Goal: Submit feedback/report problem: Submit feedback/report problem

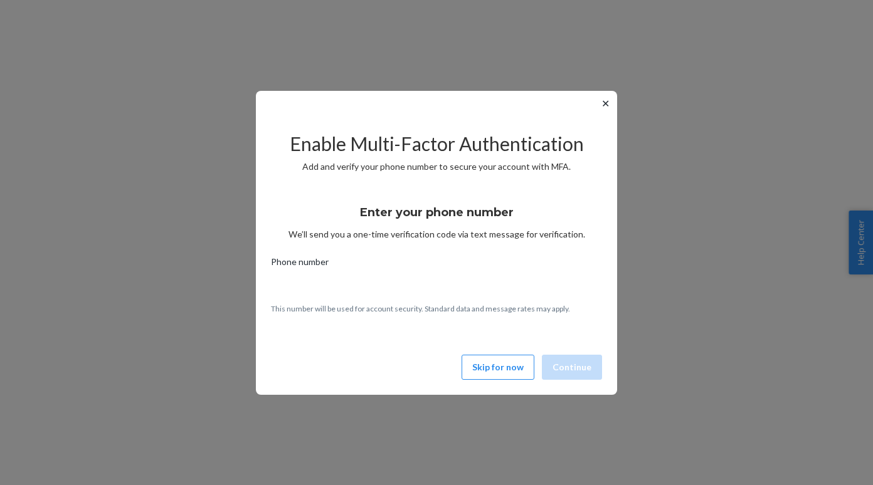
click at [499, 376] on button "Skip for now" at bounding box center [498, 367] width 73 height 25
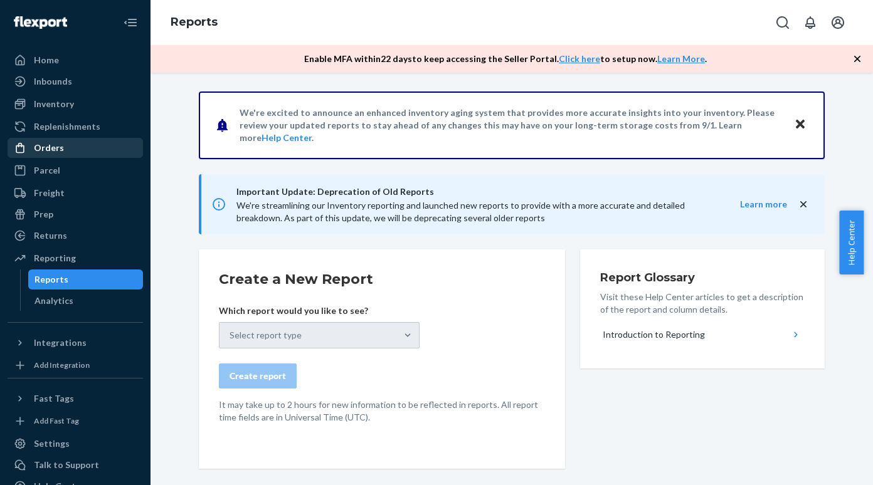
click at [72, 152] on div "Orders" at bounding box center [75, 148] width 133 height 18
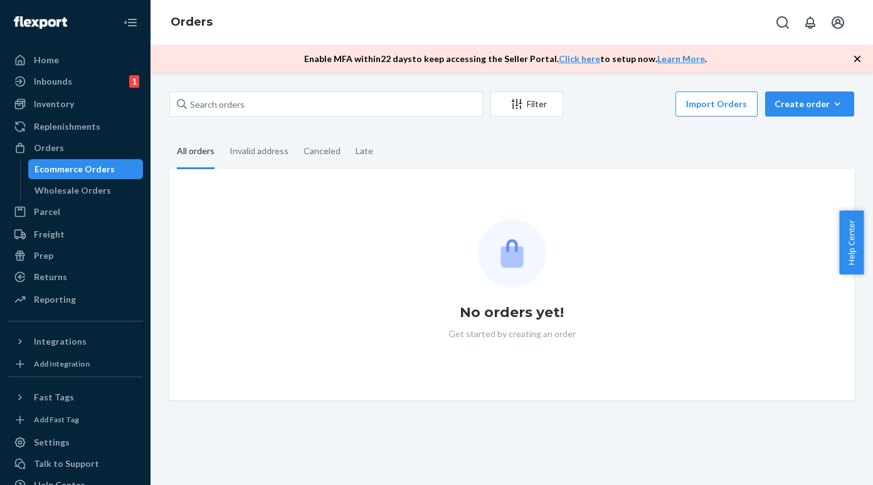
click at [76, 167] on div "Ecommerce Orders" at bounding box center [74, 169] width 80 height 13
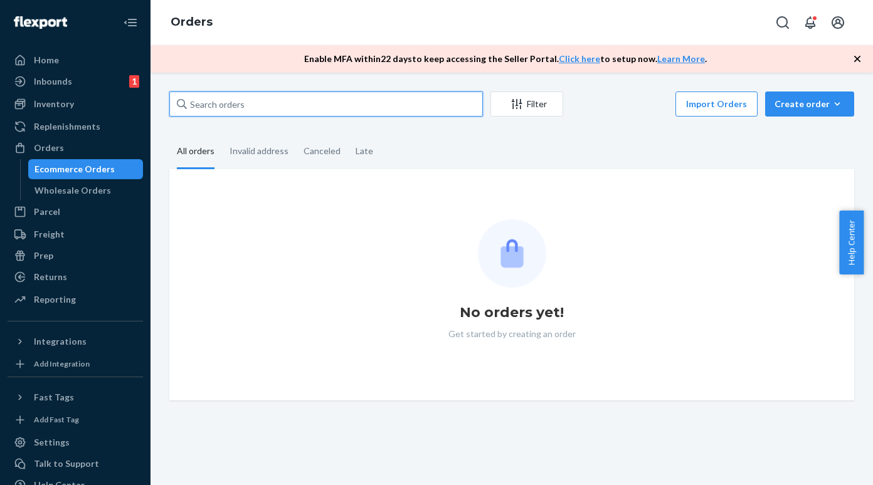
click at [233, 107] on input "text" at bounding box center [326, 104] width 314 height 25
paste input "#7421316727"
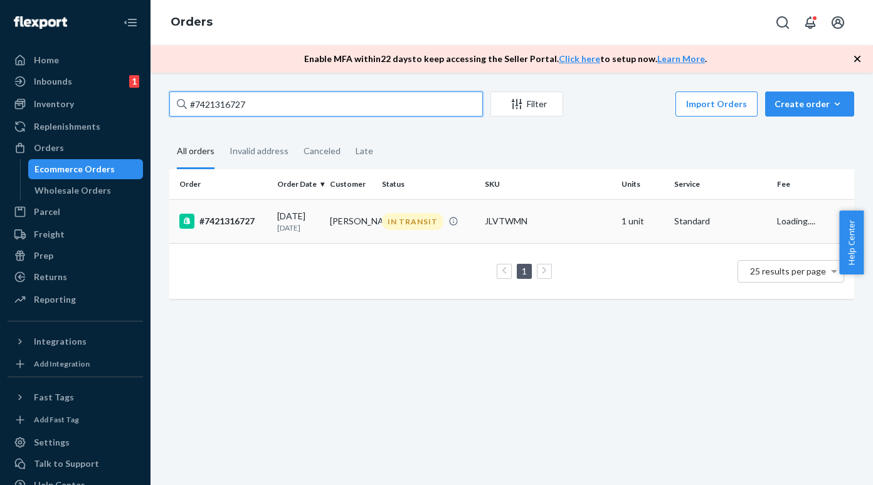
type input "#7421316727"
click at [226, 221] on div "#7421316727" at bounding box center [223, 221] width 88 height 15
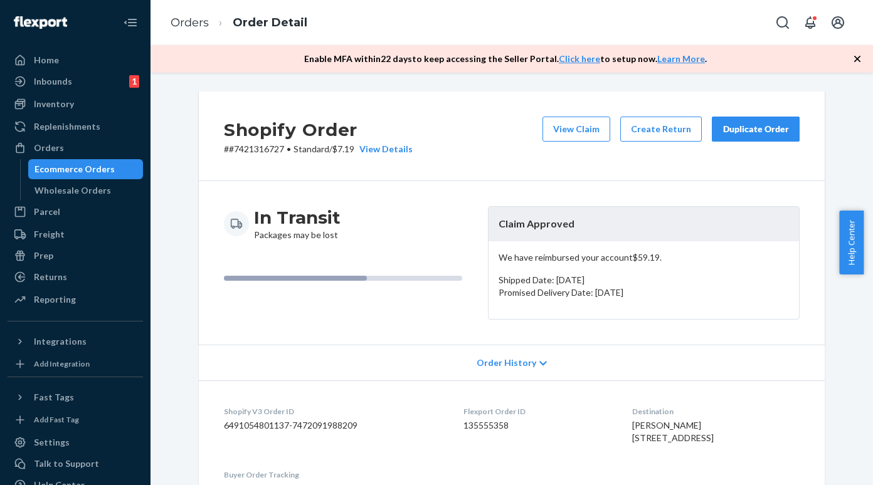
click at [248, 154] on p "# #7421316727 • Standard / $7.19 View Details" at bounding box center [318, 149] width 189 height 13
copy p "7421316727"
click at [112, 171] on div "Ecommerce Orders" at bounding box center [85, 170] width 113 height 18
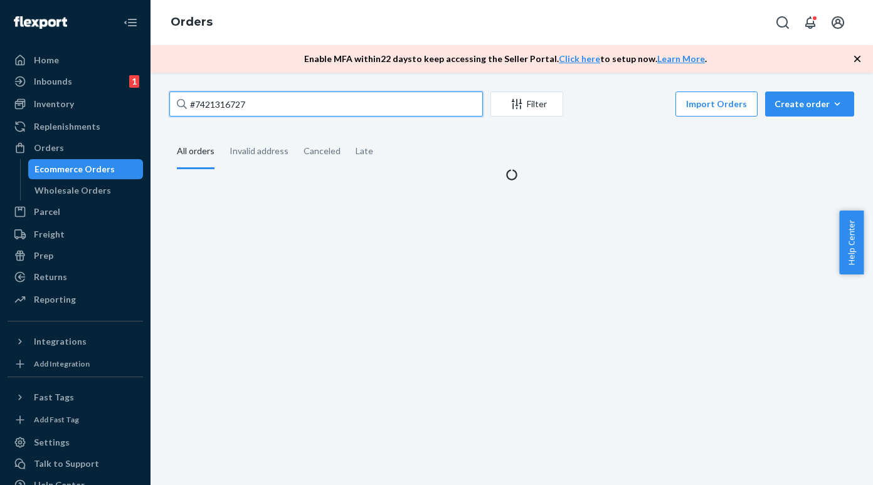
click at [254, 112] on input "#7421316727" at bounding box center [326, 104] width 314 height 25
paste input "#7421318804"
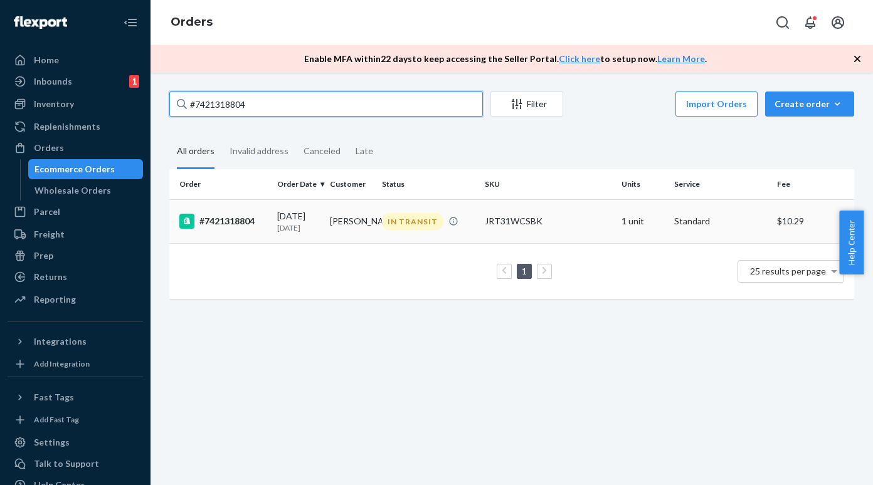
type input "#7421318804"
click at [218, 226] on div "#7421318804" at bounding box center [223, 221] width 88 height 15
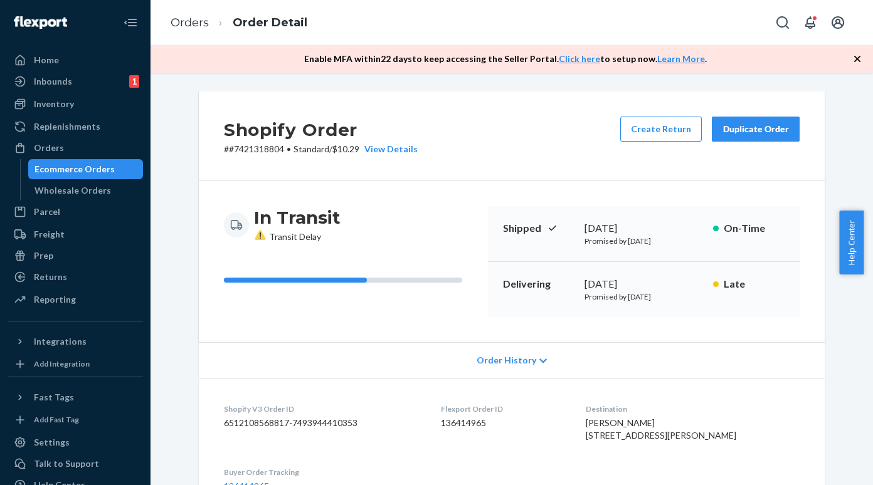
scroll to position [314, 0]
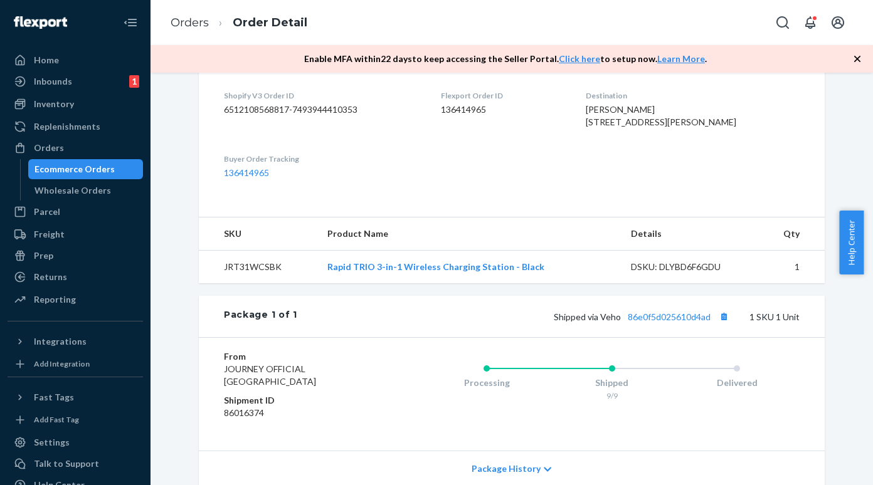
click at [89, 175] on div "Ecommerce Orders" at bounding box center [74, 169] width 80 height 13
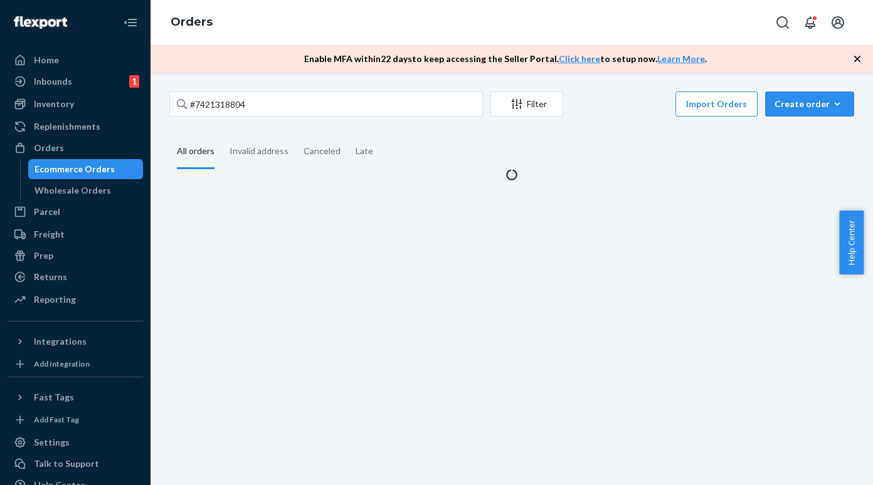
click at [243, 86] on div "#7421318804 Filter Import Orders Create order Ecommerce order Removal order All…" at bounding box center [512, 279] width 723 height 413
click at [241, 107] on input "#7421318804" at bounding box center [326, 104] width 314 height 25
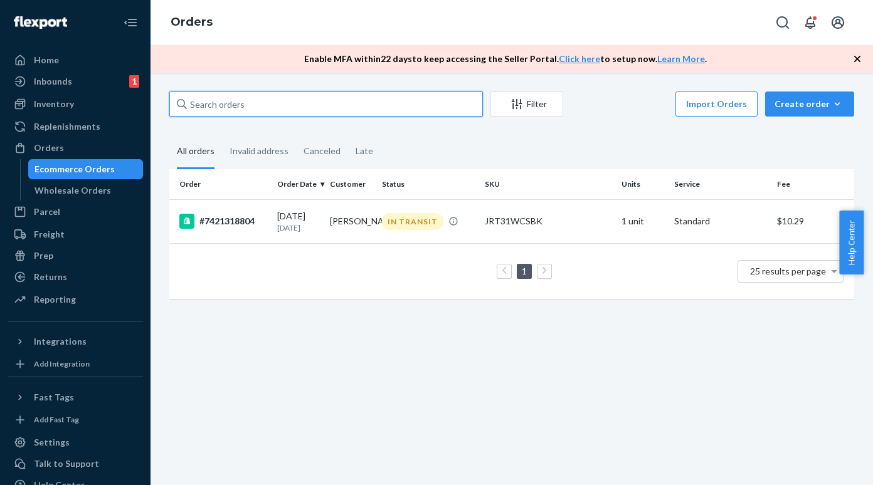
paste input "- #7421318532"
type input "- #7421318532"
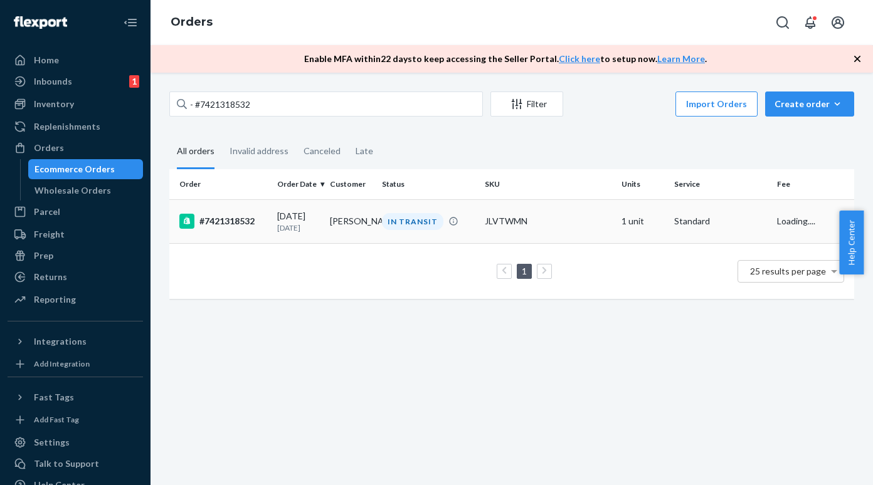
click at [246, 227] on div "#7421318532" at bounding box center [223, 221] width 88 height 15
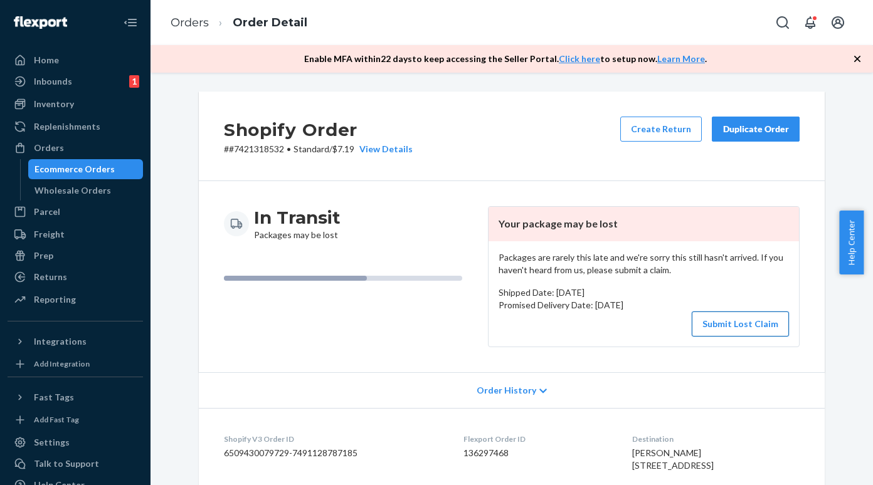
click at [720, 322] on button "Submit Lost Claim" at bounding box center [740, 324] width 97 height 25
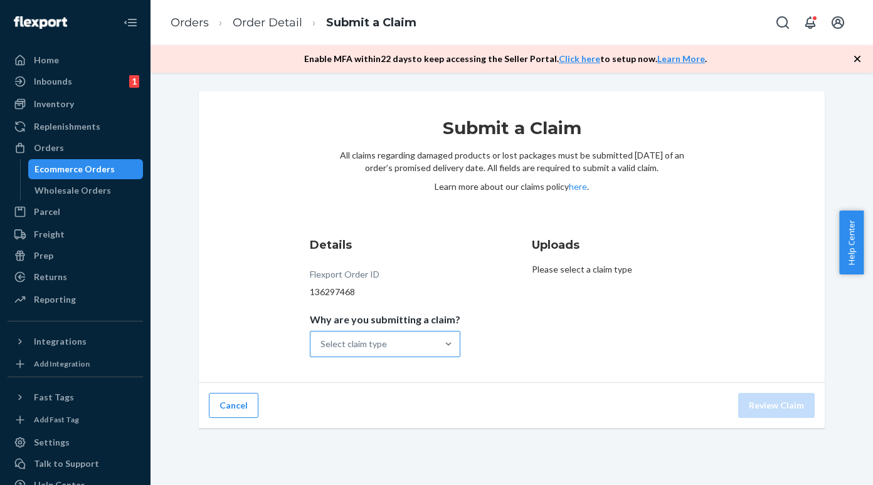
click at [347, 341] on div "Select claim type" at bounding box center [354, 344] width 66 height 13
click at [322, 341] on input "Why are you submitting a claim? Select claim type" at bounding box center [321, 344] width 1 height 13
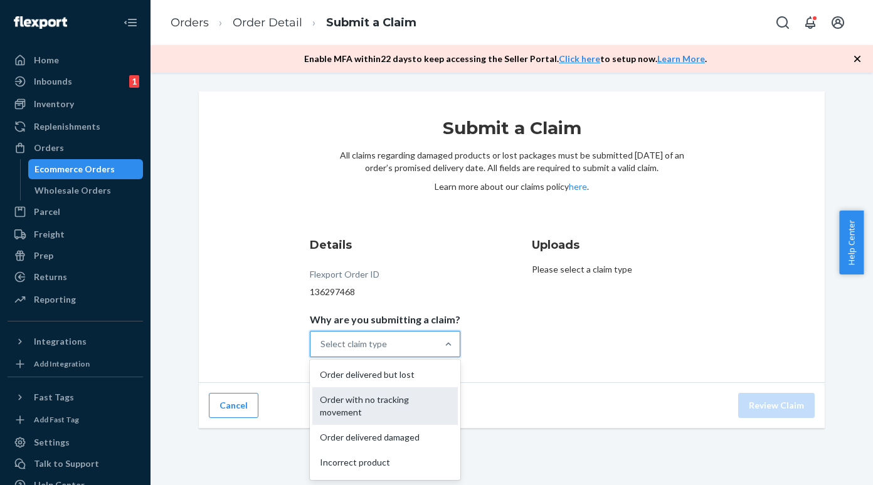
click at [369, 395] on div "Order with no tracking movement" at bounding box center [385, 407] width 146 height 38
click at [322, 351] on input "Why are you submitting a claim? option Order with no tracking movement focused,…" at bounding box center [321, 344] width 1 height 13
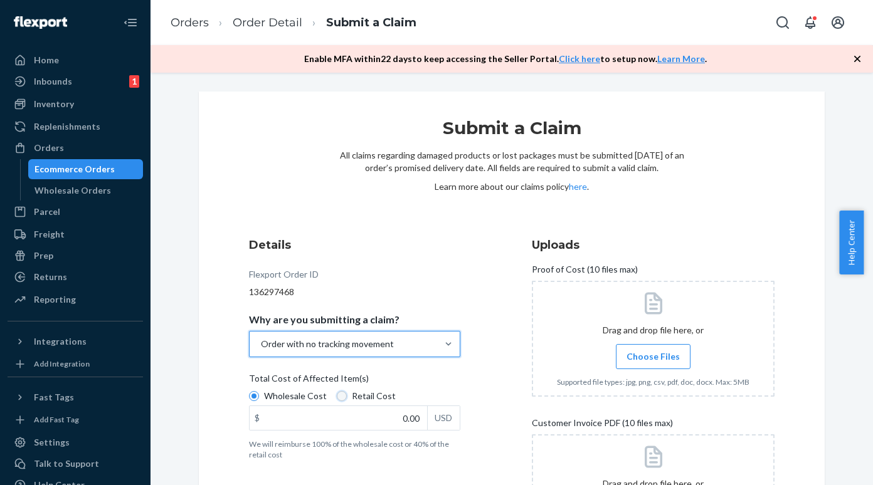
click at [337, 393] on input "Retail Cost" at bounding box center [342, 396] width 10 height 10
radio input "true"
radio input "false"
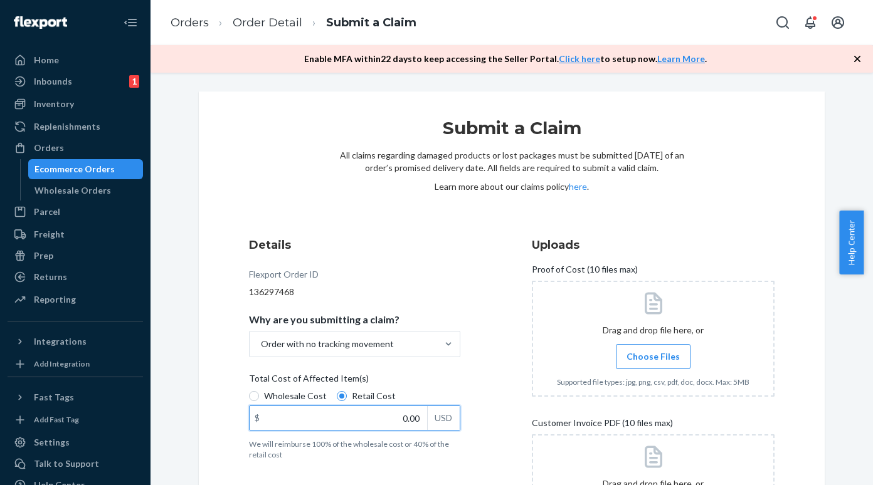
click at [348, 413] on input "0.00" at bounding box center [339, 418] width 178 height 24
paste input "129.99"
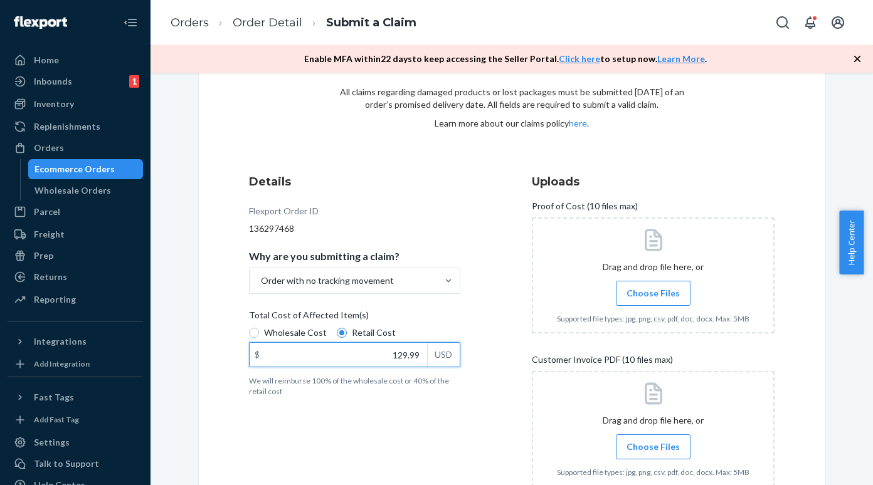
scroll to position [125, 0]
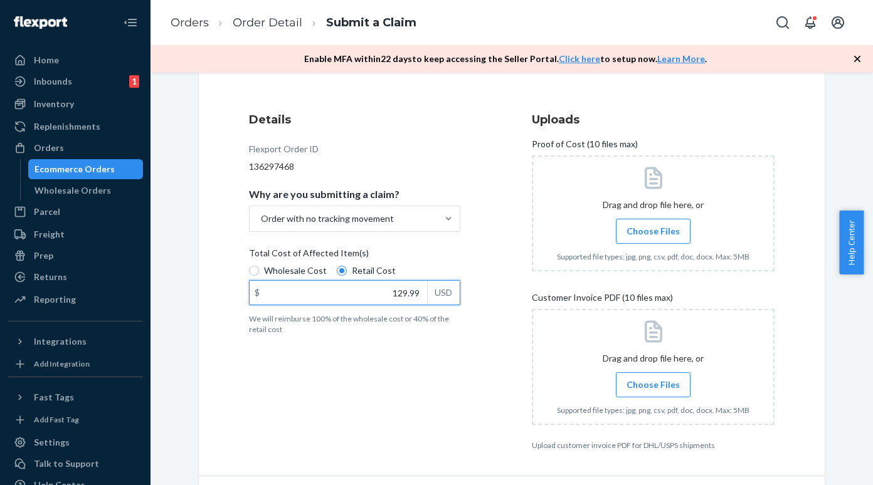
type input "129.99"
click at [642, 236] on span "Choose Files" at bounding box center [653, 231] width 53 height 13
click at [653, 236] on input "Choose Files" at bounding box center [653, 232] width 1 height 14
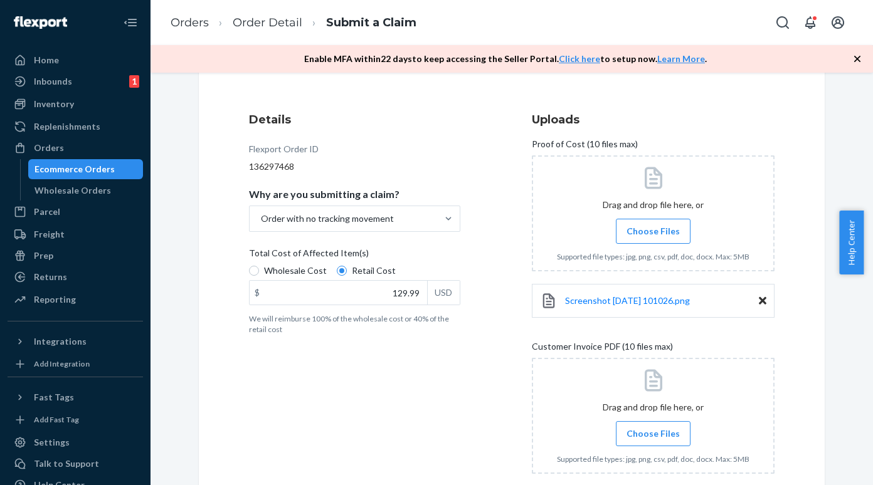
scroll to position [211, 0]
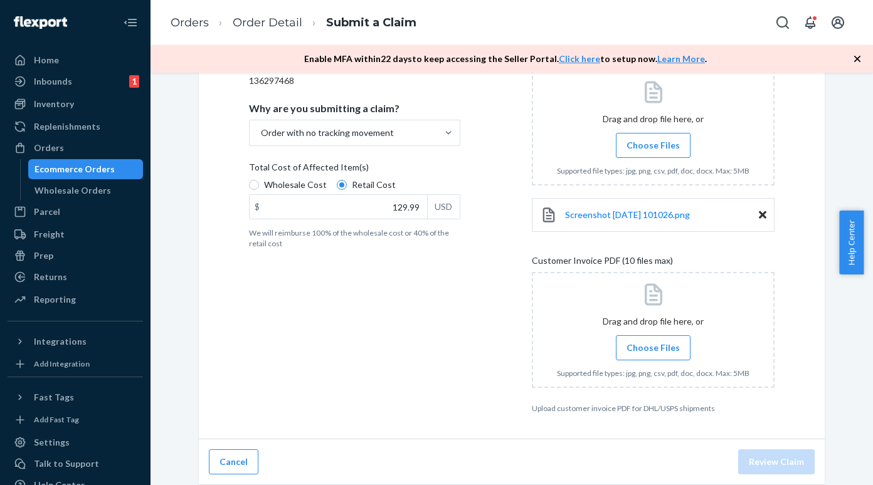
click at [641, 347] on span "Choose Files" at bounding box center [653, 348] width 53 height 13
click at [653, 347] on input "Choose Files" at bounding box center [653, 348] width 1 height 14
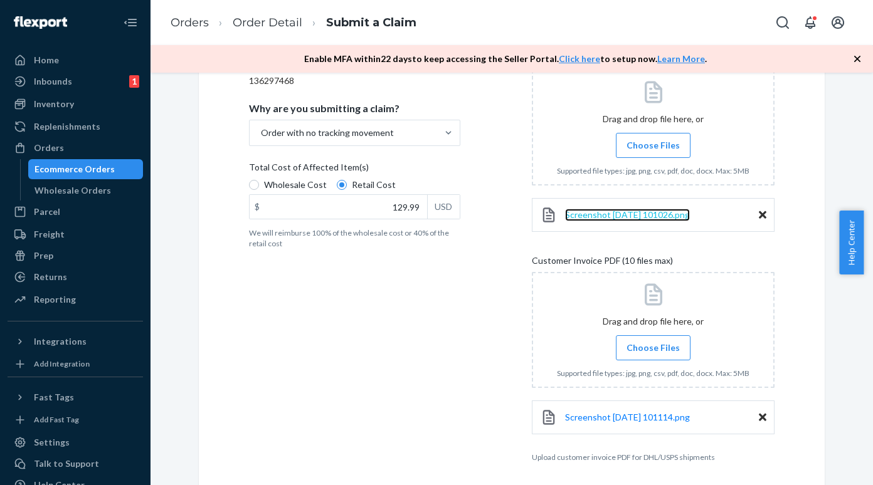
click at [603, 213] on span "Screenshot [DATE] 101026.png" at bounding box center [627, 214] width 125 height 11
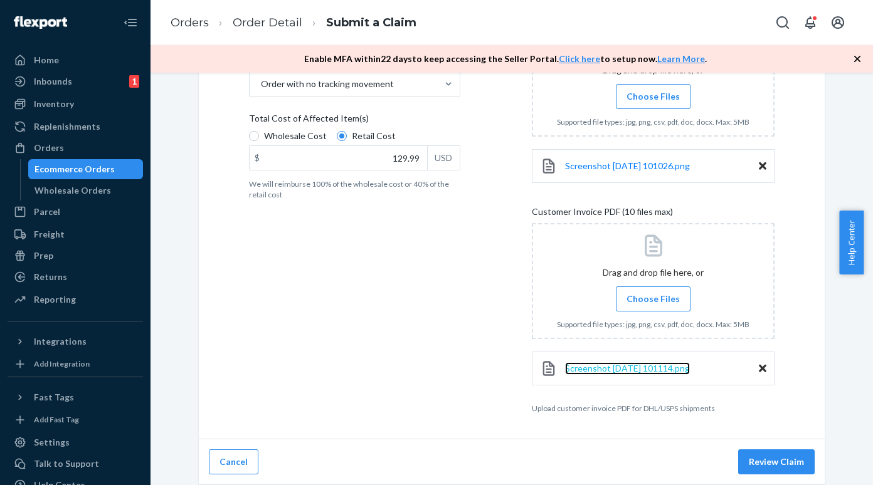
click at [601, 366] on span "Screenshot [DATE] 101114.png" at bounding box center [627, 368] width 125 height 11
click at [761, 460] on button "Review Claim" at bounding box center [776, 462] width 77 height 25
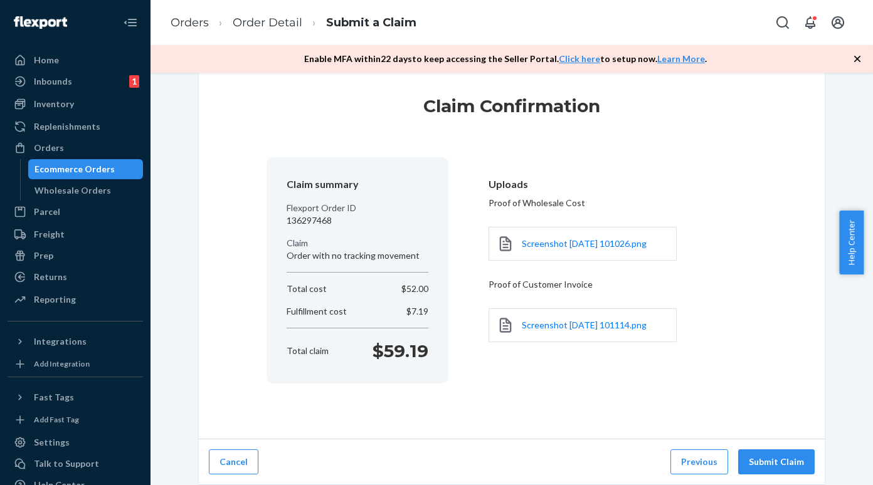
scroll to position [22, 0]
click at [763, 460] on button "Submit Claim" at bounding box center [776, 462] width 77 height 25
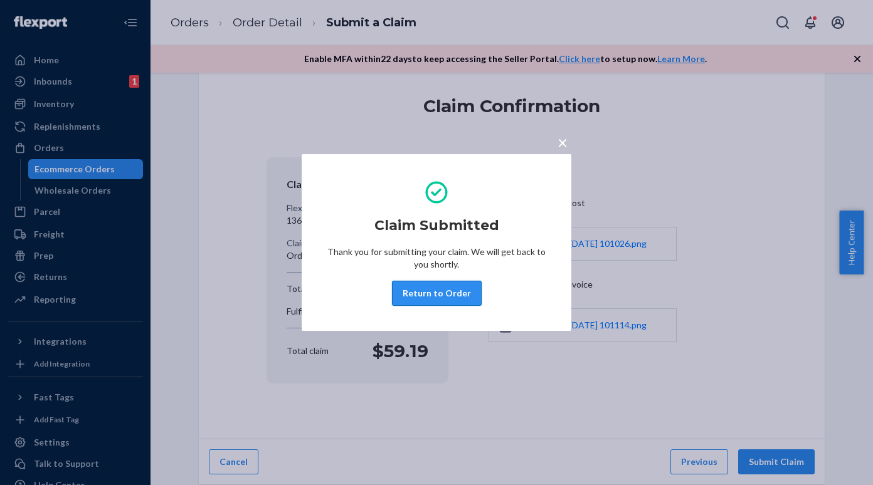
click at [445, 307] on div "Claim Submitted Thank you for submitting your claim. We will get back to you sh…" at bounding box center [437, 242] width 220 height 137
click at [449, 298] on button "Return to Order" at bounding box center [437, 293] width 90 height 25
